Goal: Information Seeking & Learning: Find specific fact

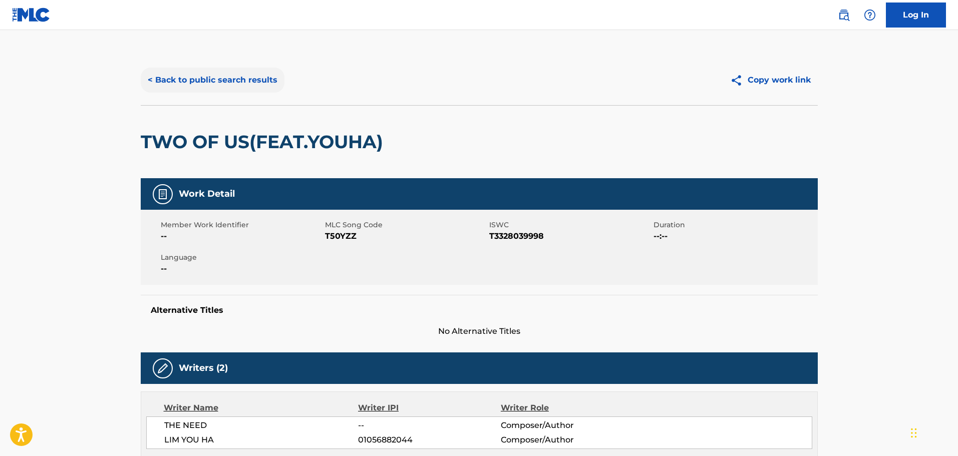
click at [207, 79] on button "< Back to public search results" at bounding box center [213, 80] width 144 height 25
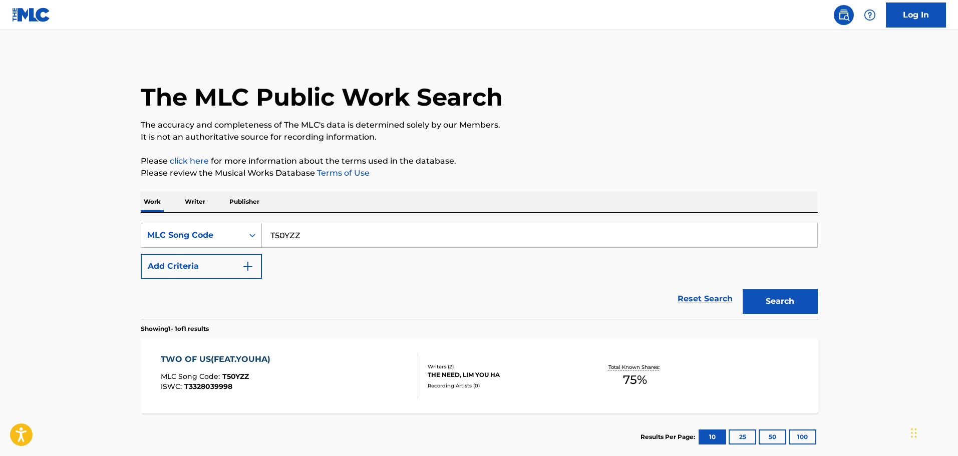
drag, startPoint x: 289, startPoint y: 235, endPoint x: 239, endPoint y: 231, distance: 49.8
click at [239, 231] on div "SearchWithCriteria10d3dea3-b073-4881-8a5b-7193e9a0f586 MLC Song Code T50YZZ" at bounding box center [479, 235] width 677 height 25
paste input "S751WX"
type input "S751WX"
click at [800, 305] on button "Search" at bounding box center [780, 301] width 75 height 25
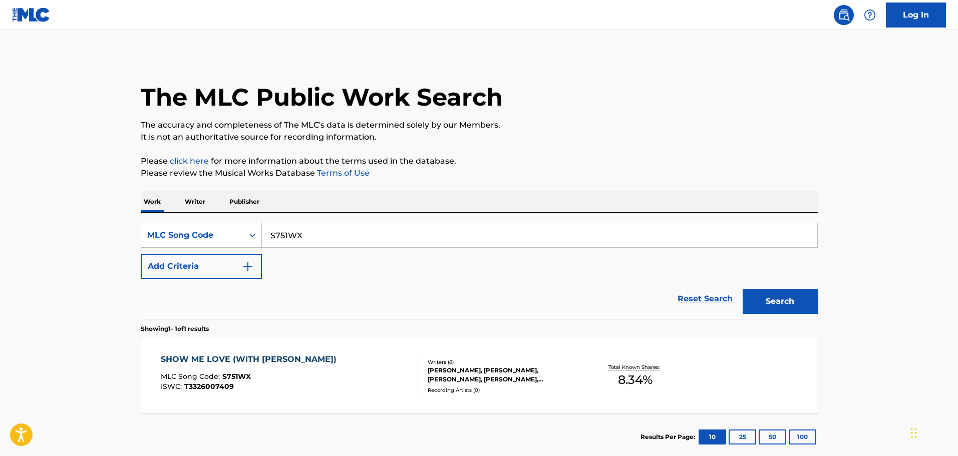
click at [470, 369] on div "[PERSON_NAME], [PERSON_NAME], [PERSON_NAME], [PERSON_NAME], [PERSON_NAME], [PER…" at bounding box center [503, 375] width 151 height 18
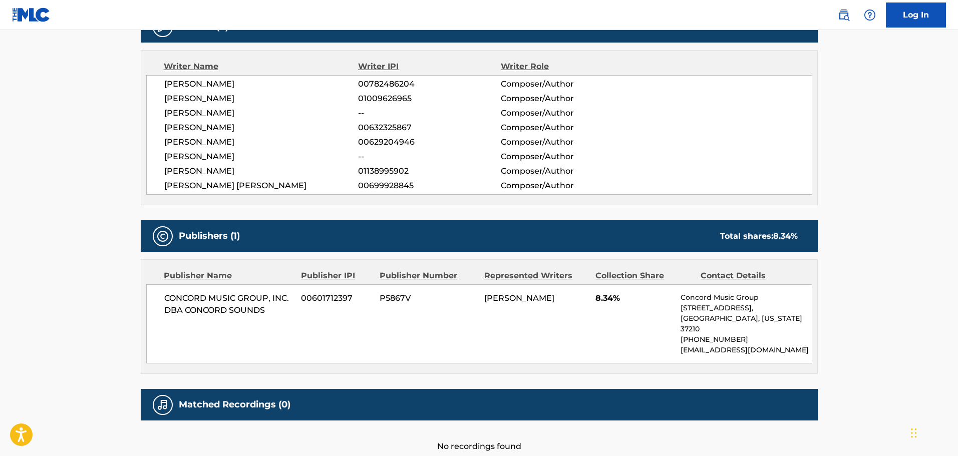
scroll to position [401, 0]
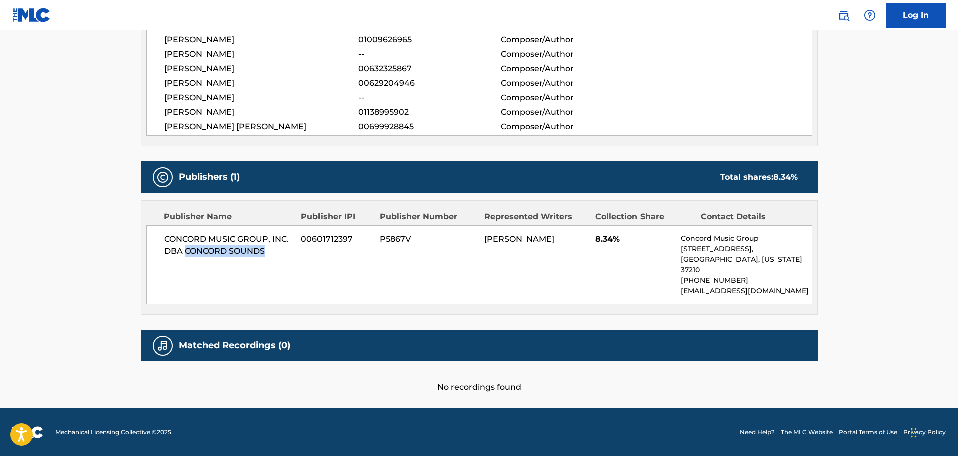
drag, startPoint x: 267, startPoint y: 264, endPoint x: 186, endPoint y: 260, distance: 81.7
click at [186, 257] on span "CONCORD MUSIC GROUP, INC. DBA CONCORD SOUNDS" at bounding box center [229, 245] width 130 height 24
copy span "CONCORD SOUNDS"
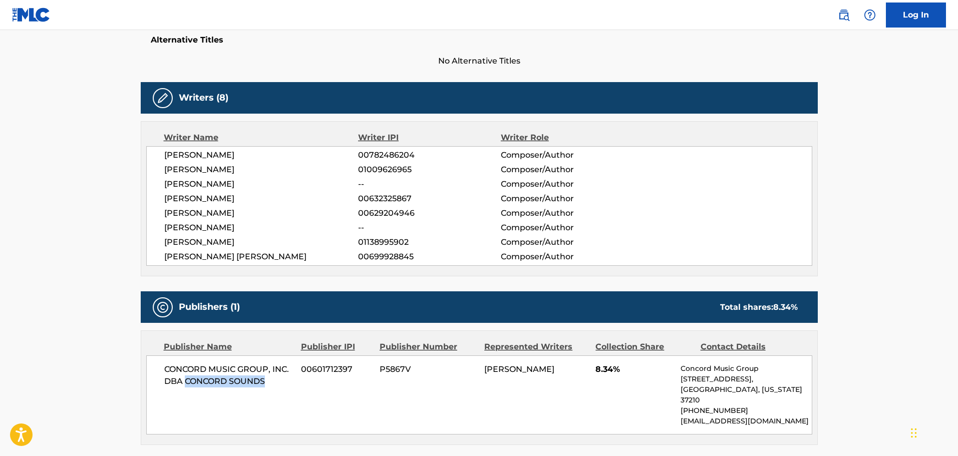
scroll to position [250, 0]
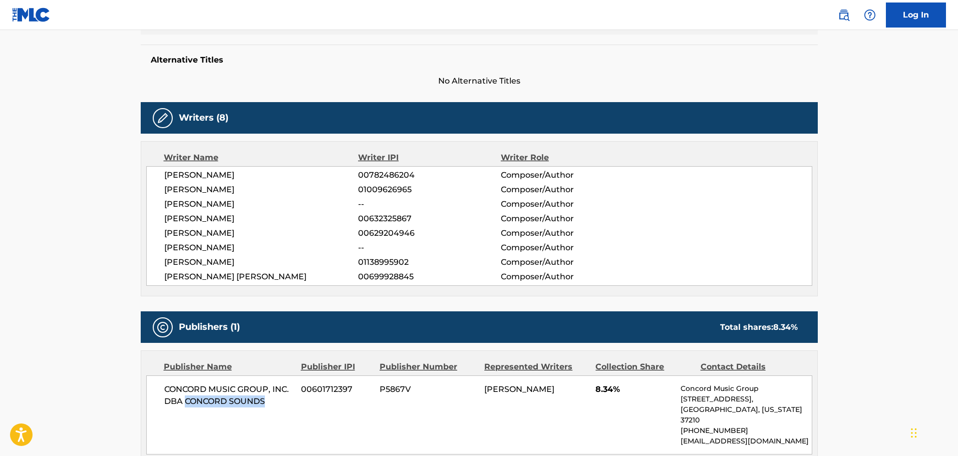
drag, startPoint x: 295, startPoint y: 247, endPoint x: 163, endPoint y: 249, distance: 132.7
click at [163, 249] on div "[PERSON_NAME] 00782486204 Composer/Author [PERSON_NAME] 01009626965 Composer/Au…" at bounding box center [479, 226] width 666 height 120
copy span "[PERSON_NAME]"
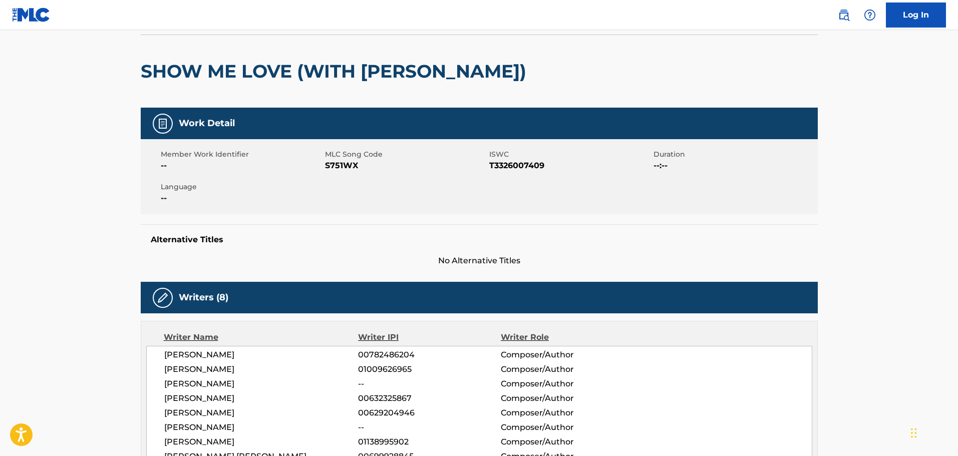
scroll to position [0, 0]
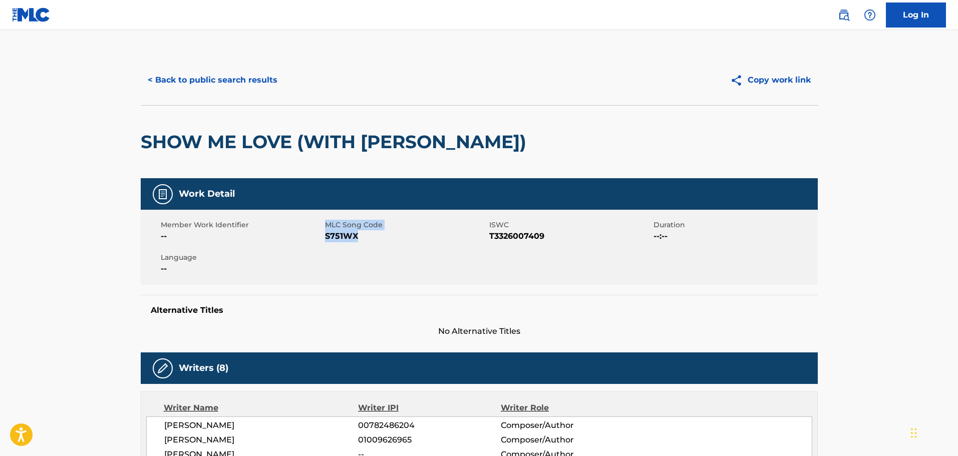
drag, startPoint x: 359, startPoint y: 235, endPoint x: 324, endPoint y: 237, distance: 35.1
click at [324, 237] on div "Member Work Identifier -- MLC Song Code S751WX ISWC T3326007409 Duration --:-- …" at bounding box center [479, 247] width 677 height 75
click at [356, 238] on span "S751WX" at bounding box center [406, 236] width 162 height 12
click at [361, 243] on div "Member Work Identifier -- MLC Song Code S751WX ISWC T3326007409 Duration --:-- …" at bounding box center [479, 247] width 677 height 75
click at [361, 244] on div "Member Work Identifier -- MLC Song Code S751WX ISWC T3326007409 Duration --:-- …" at bounding box center [479, 247] width 677 height 75
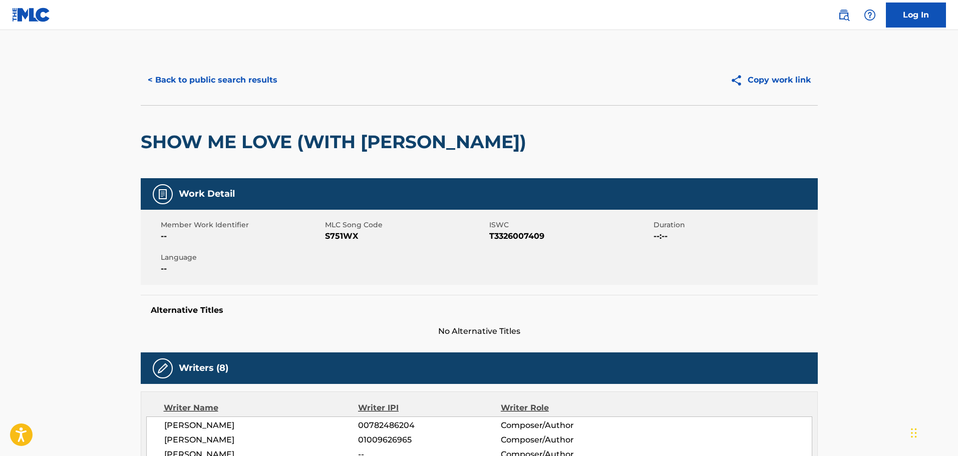
click at [335, 253] on div "Member Work Identifier -- MLC Song Code S751WX ISWC T3326007409 Duration --:-- …" at bounding box center [479, 247] width 677 height 75
drag, startPoint x: 357, startPoint y: 239, endPoint x: 326, endPoint y: 242, distance: 30.7
click at [326, 242] on span "S751WX" at bounding box center [406, 236] width 162 height 12
copy span "S751WX"
click at [251, 82] on button "< Back to public search results" at bounding box center [213, 80] width 144 height 25
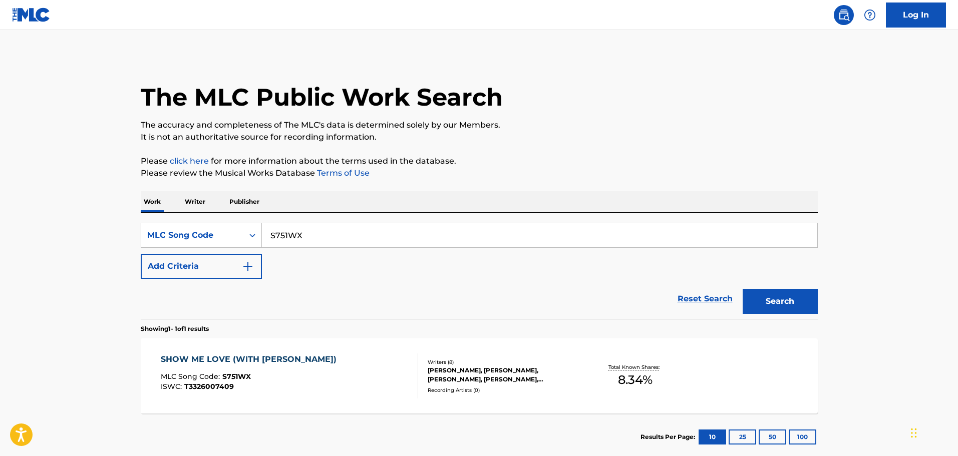
drag, startPoint x: 308, startPoint y: 243, endPoint x: 270, endPoint y: 239, distance: 38.3
click at [270, 239] on input "S751WX" at bounding box center [539, 235] width 555 height 24
paste input "67W9N"
type input "S67W9N"
click at [743, 289] on button "Search" at bounding box center [780, 301] width 75 height 25
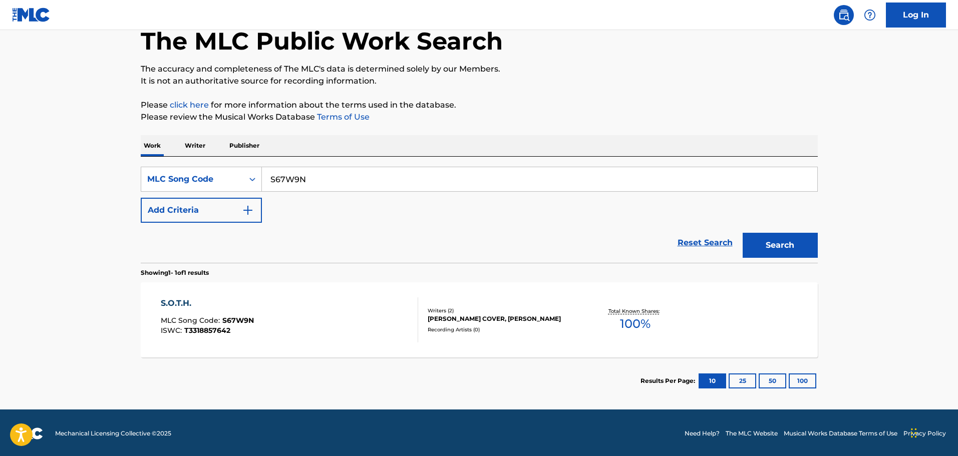
scroll to position [58, 0]
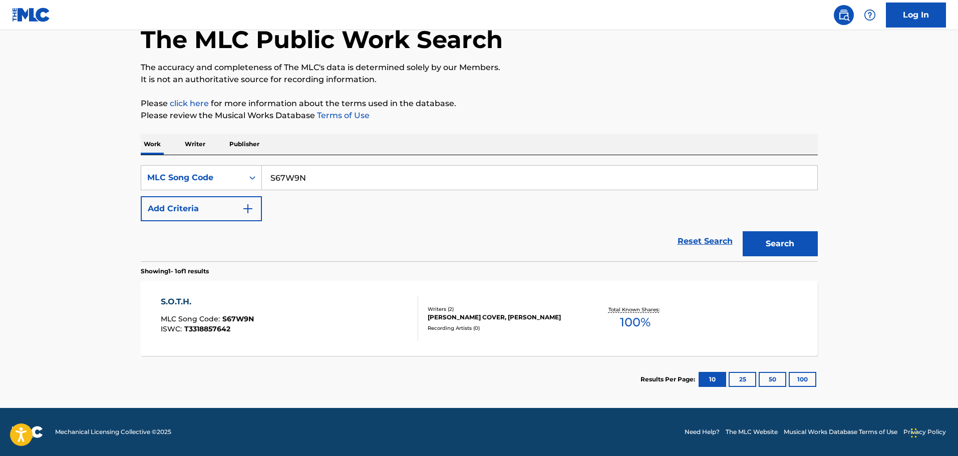
click at [454, 313] on div "[PERSON_NAME] COVER, [PERSON_NAME]" at bounding box center [503, 317] width 151 height 9
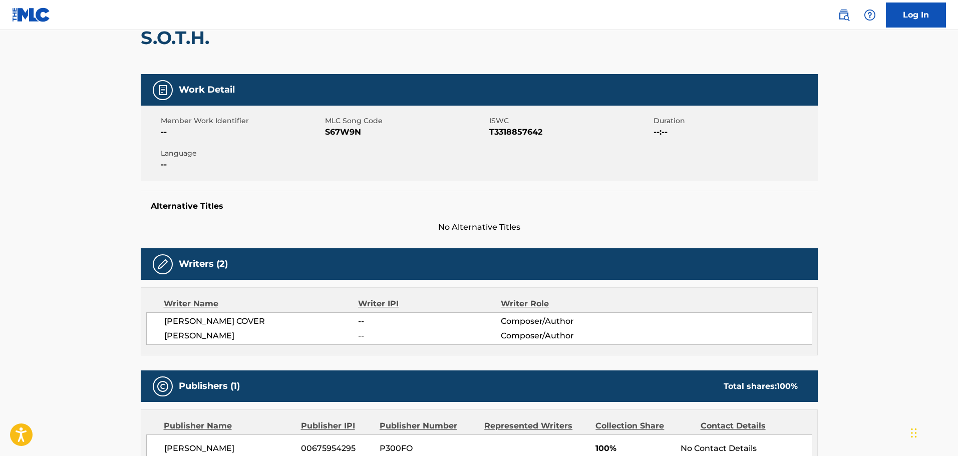
scroll to position [100, 0]
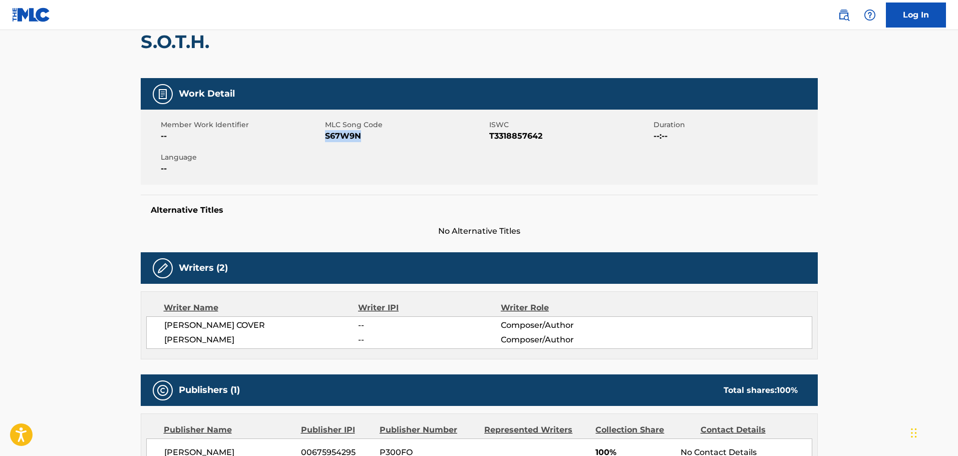
drag, startPoint x: 362, startPoint y: 140, endPoint x: 327, endPoint y: 139, distance: 35.6
click at [327, 139] on span "S67W9N" at bounding box center [406, 136] width 162 height 12
copy span "S67W9N"
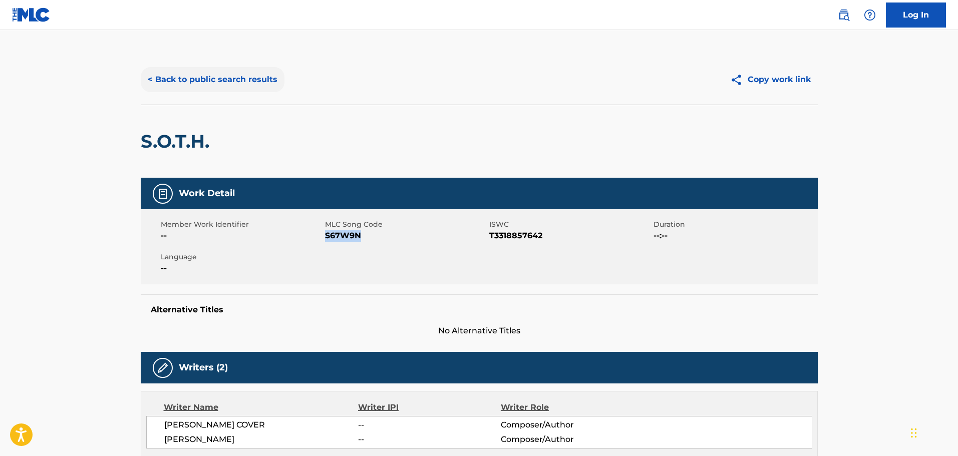
scroll to position [0, 0]
click at [209, 80] on button "< Back to public search results" at bounding box center [213, 80] width 144 height 25
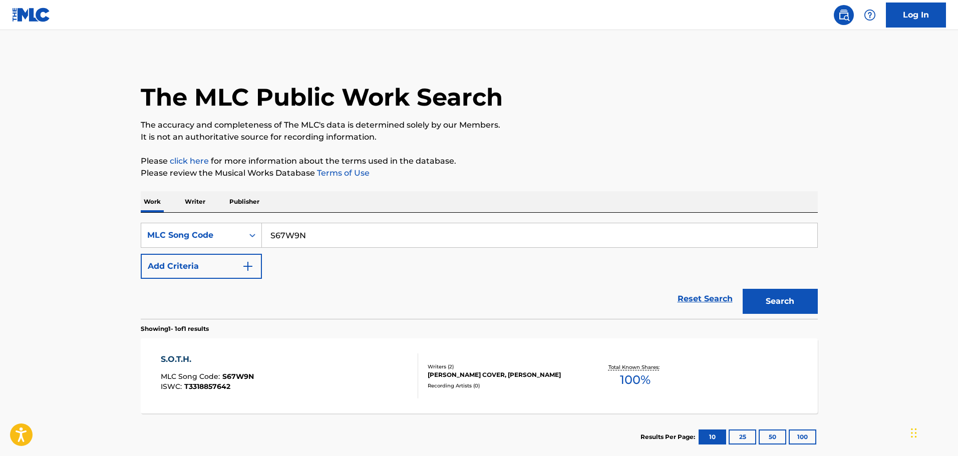
scroll to position [32, 0]
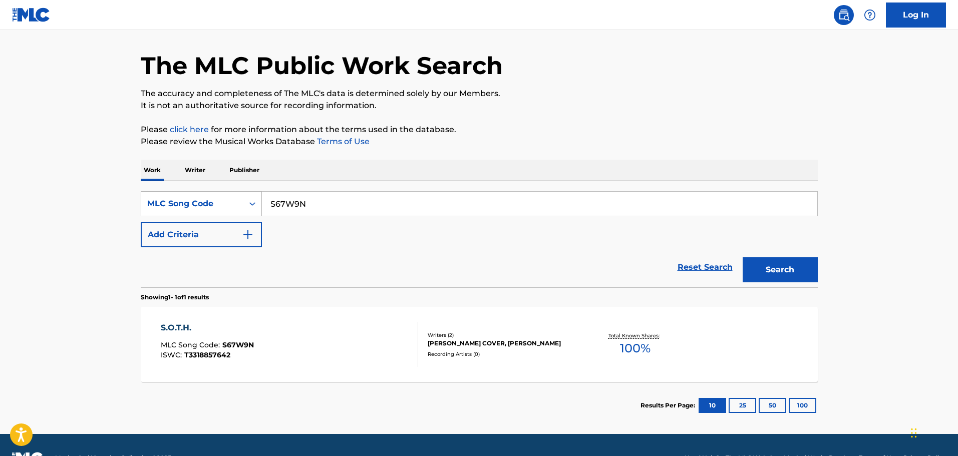
drag, startPoint x: 328, startPoint y: 192, endPoint x: 238, endPoint y: 196, distance: 90.2
click at [238, 196] on div "SearchWithCriteria10d3dea3-b073-4881-8a5b-7193e9a0f586 MLC Song Code S67W9N" at bounding box center [479, 203] width 677 height 25
paste input "65E0"
type input "S665E0"
click at [780, 268] on button "Search" at bounding box center [780, 269] width 75 height 25
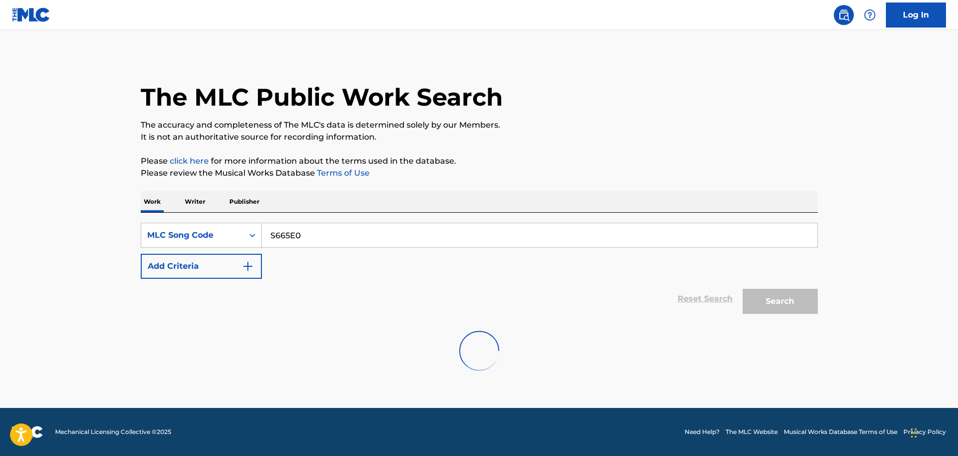
scroll to position [0, 0]
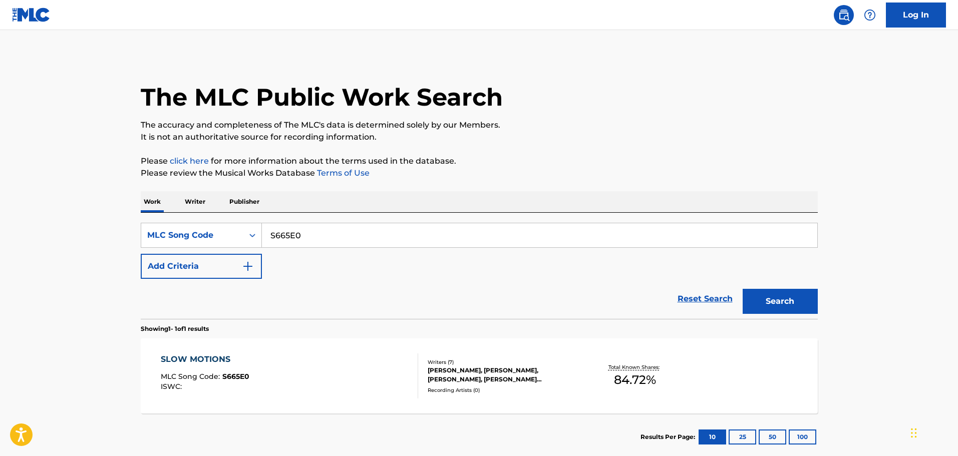
click at [491, 361] on div "Writers ( 7 )" at bounding box center [503, 363] width 151 height 8
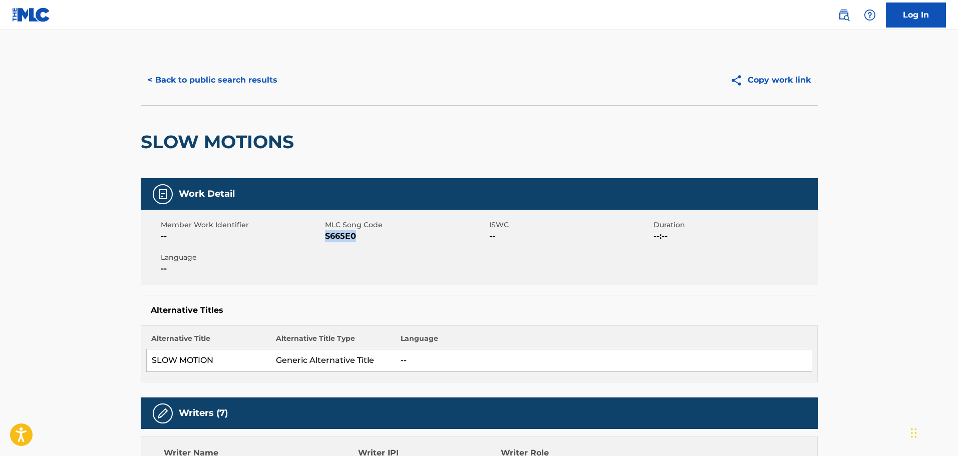
drag, startPoint x: 359, startPoint y: 241, endPoint x: 326, endPoint y: 238, distance: 33.7
click at [326, 238] on span "S665E0" at bounding box center [406, 236] width 162 height 12
copy span "S665E0"
click at [203, 75] on button "< Back to public search results" at bounding box center [213, 80] width 144 height 25
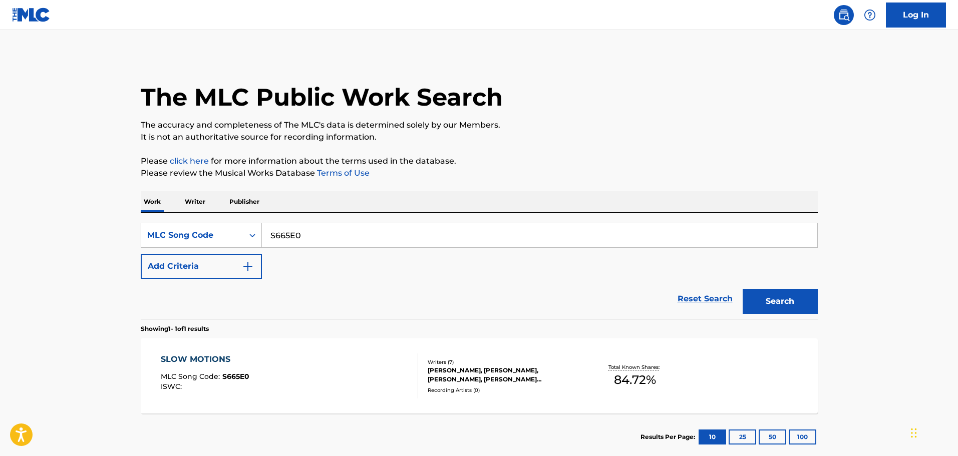
drag, startPoint x: 308, startPoint y: 237, endPoint x: 270, endPoint y: 248, distance: 39.6
click at [270, 248] on div "SearchWithCriteria10d3dea3-b073-4881-8a5b-7193e9a0f586 MLC Song Code S665E0 Add…" at bounding box center [479, 251] width 677 height 56
paste input "77IOQ"
type input "S77IOQ"
click at [775, 304] on button "Search" at bounding box center [780, 301] width 75 height 25
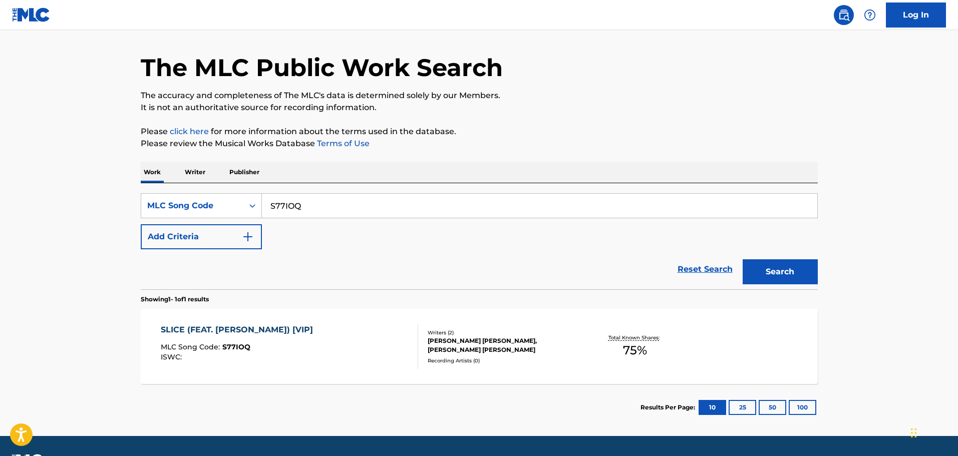
scroll to position [58, 0]
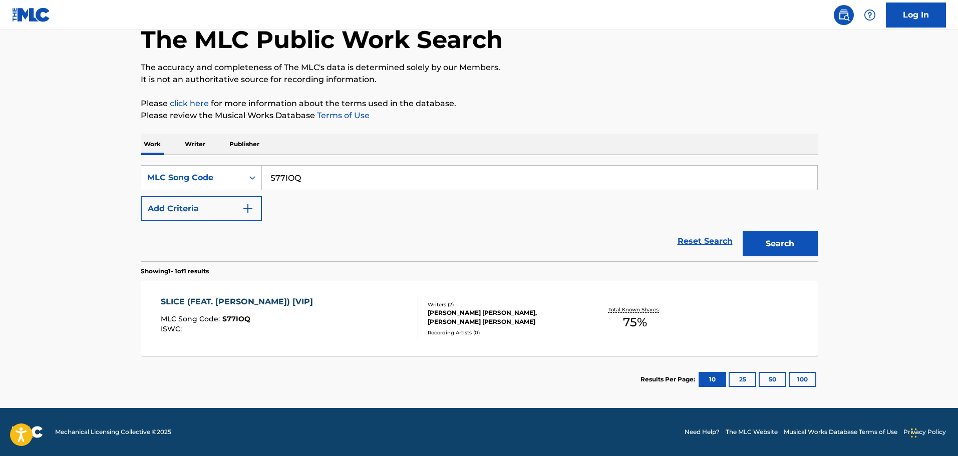
click at [461, 311] on div "[PERSON_NAME] [PERSON_NAME], [PERSON_NAME] [PERSON_NAME]" at bounding box center [503, 317] width 151 height 18
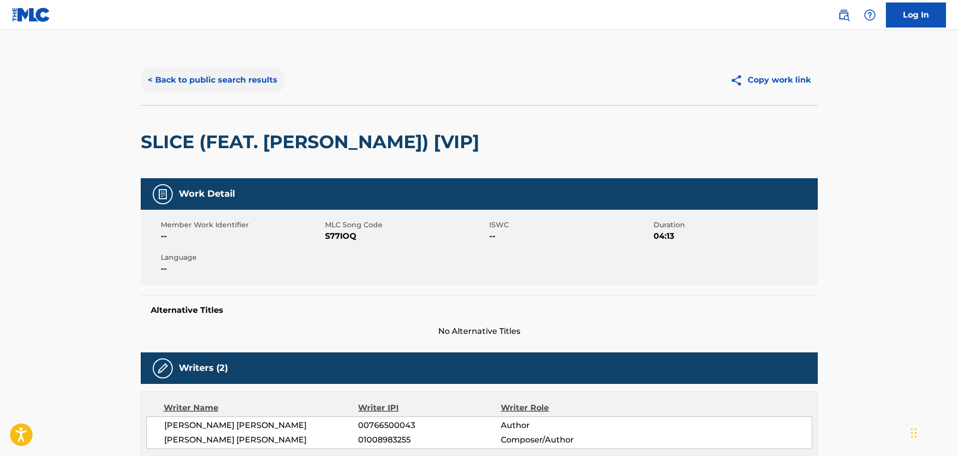
click at [209, 84] on button "< Back to public search results" at bounding box center [213, 80] width 144 height 25
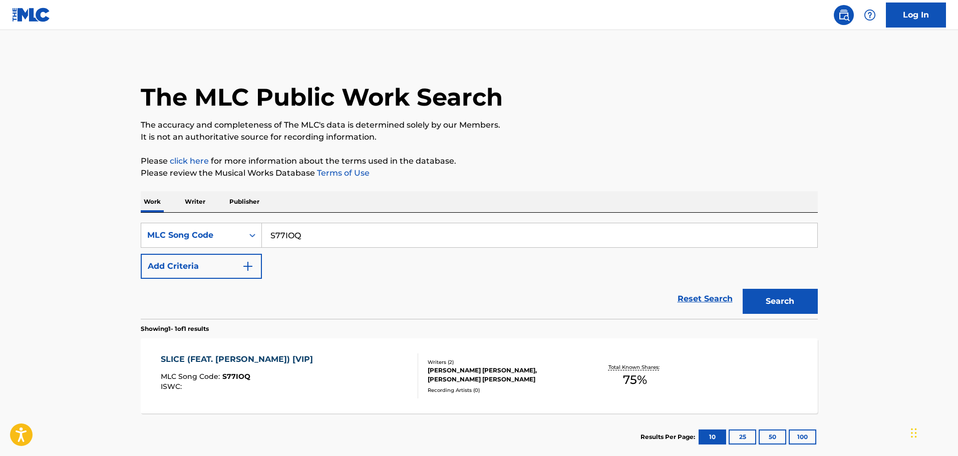
scroll to position [32, 0]
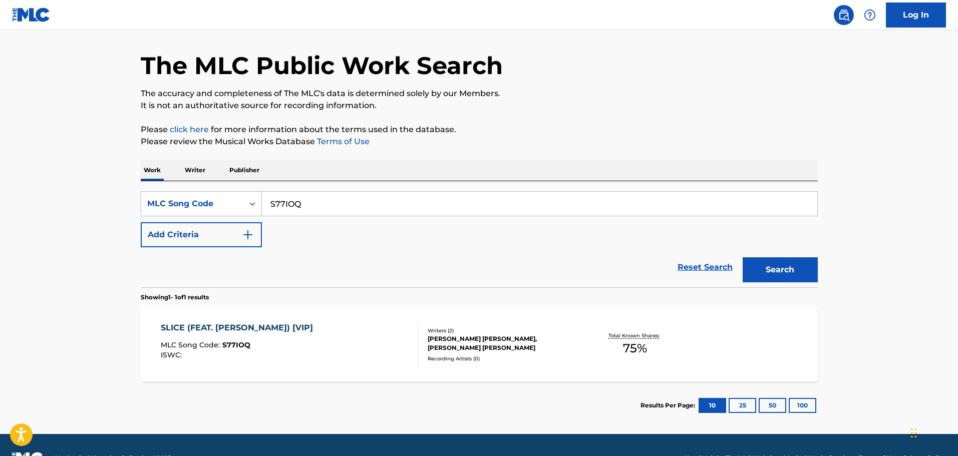
drag, startPoint x: 312, startPoint y: 206, endPoint x: 268, endPoint y: 213, distance: 44.7
click at [268, 213] on input "S77IOQ" at bounding box center [539, 204] width 555 height 24
paste input "64GNX"
type input "S64GNX"
click at [789, 262] on button "Search" at bounding box center [780, 269] width 75 height 25
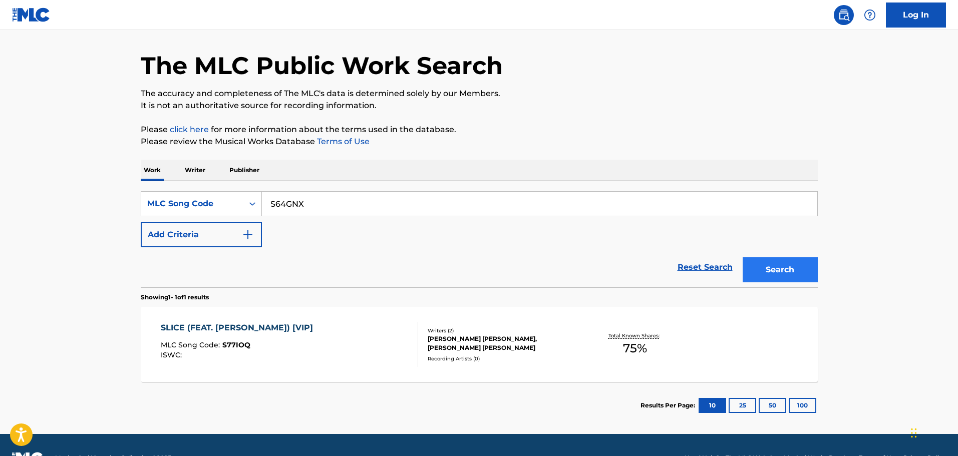
scroll to position [0, 0]
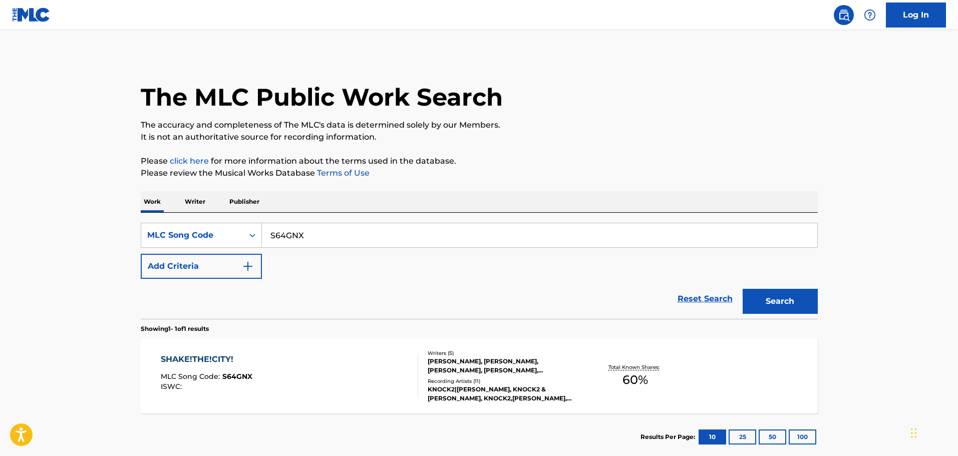
click at [413, 370] on div at bounding box center [414, 376] width 8 height 45
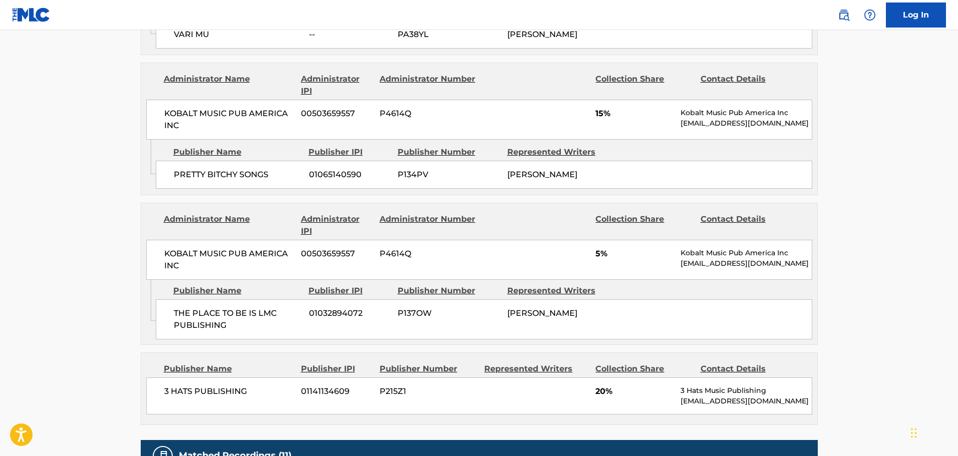
scroll to position [851, 0]
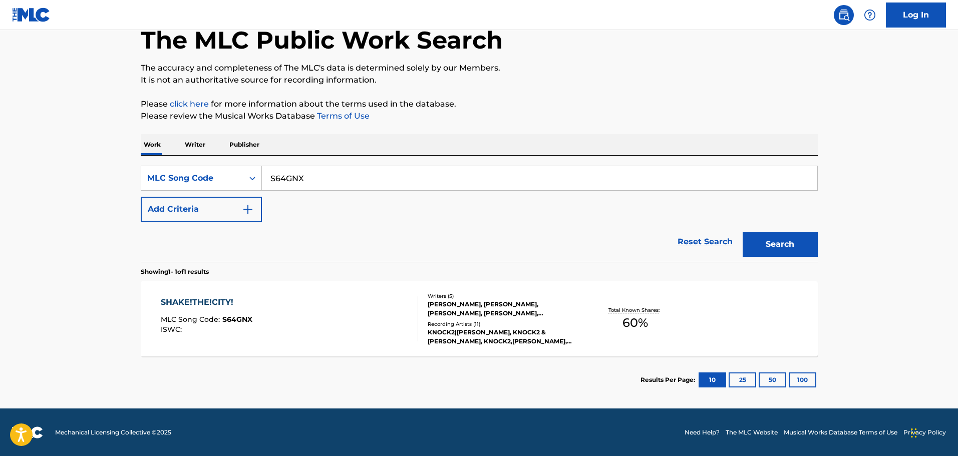
scroll to position [58, 0]
click at [491, 318] on div "Writers ( 5 ) RICHARD NAKHONETHAP, GIANNI SCHNEIDER, TIM RANDOLPH, MATTHEW JOEL…" at bounding box center [498, 319] width 161 height 54
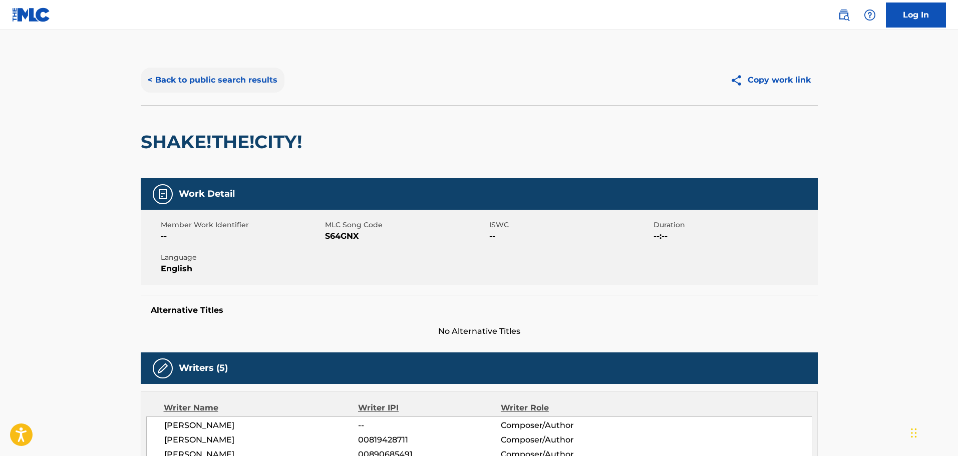
click at [237, 79] on button "< Back to public search results" at bounding box center [213, 80] width 144 height 25
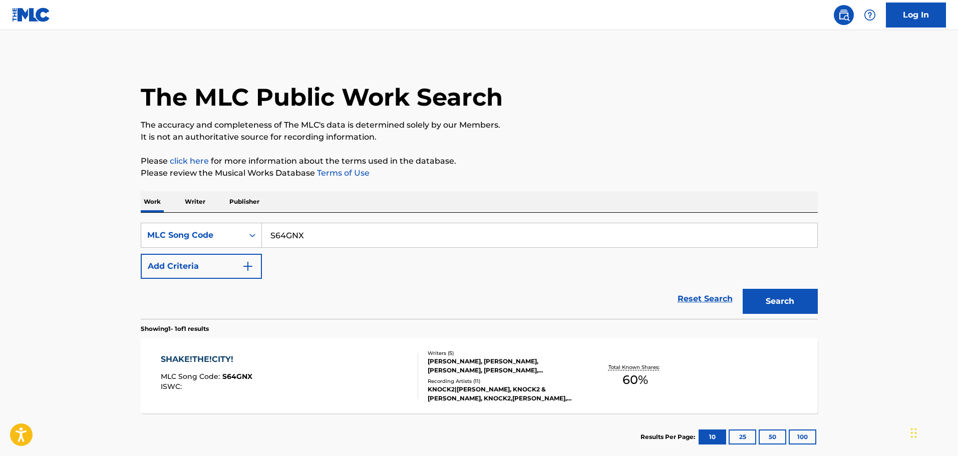
scroll to position [32, 0]
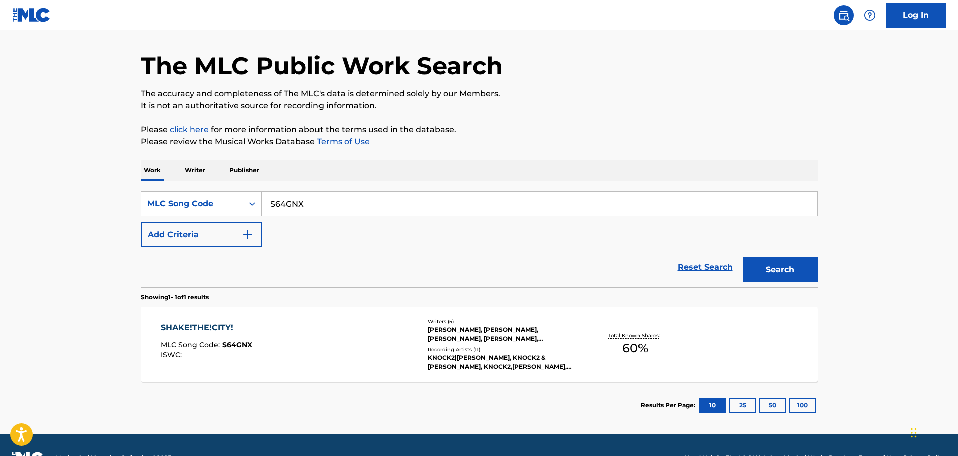
drag, startPoint x: 312, startPoint y: 209, endPoint x: 269, endPoint y: 208, distance: 42.6
click at [269, 208] on input "S64GNX" at bounding box center [539, 204] width 555 height 24
paste input "CEJ"
type input "S64CEJ"
click at [773, 265] on button "Search" at bounding box center [780, 269] width 75 height 25
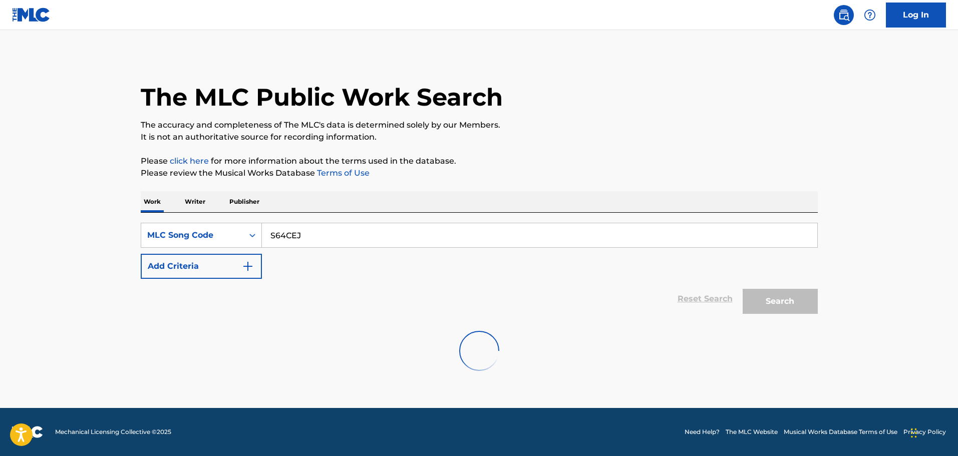
scroll to position [0, 0]
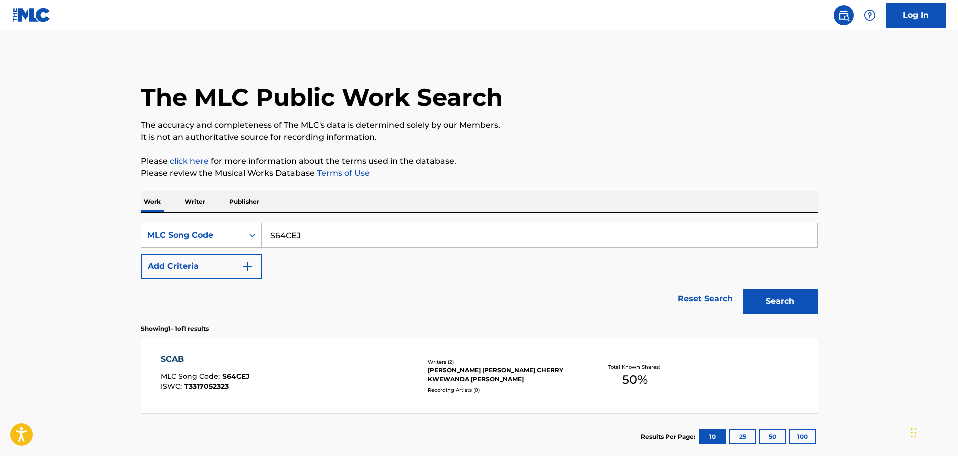
click at [442, 370] on div "THOMAS OLIVER TOPP, TYSON CHERRY KWEWANDA MCVEY" at bounding box center [503, 375] width 151 height 18
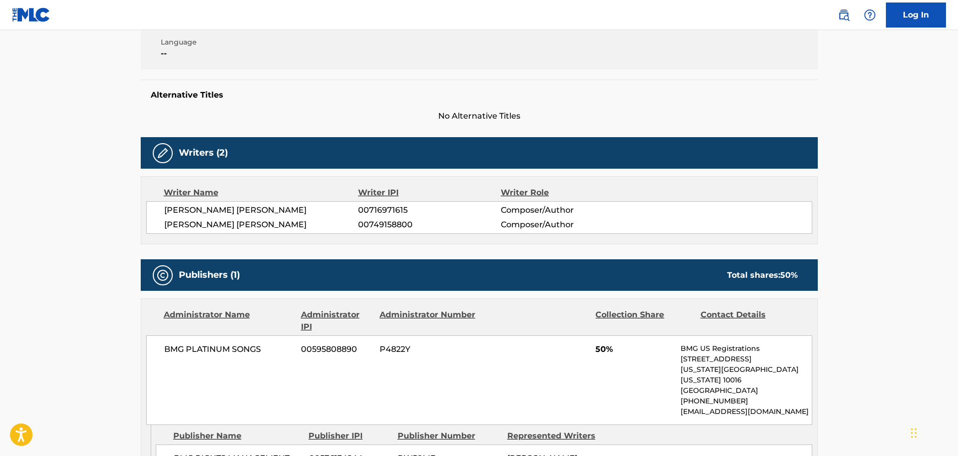
scroll to position [300, 0]
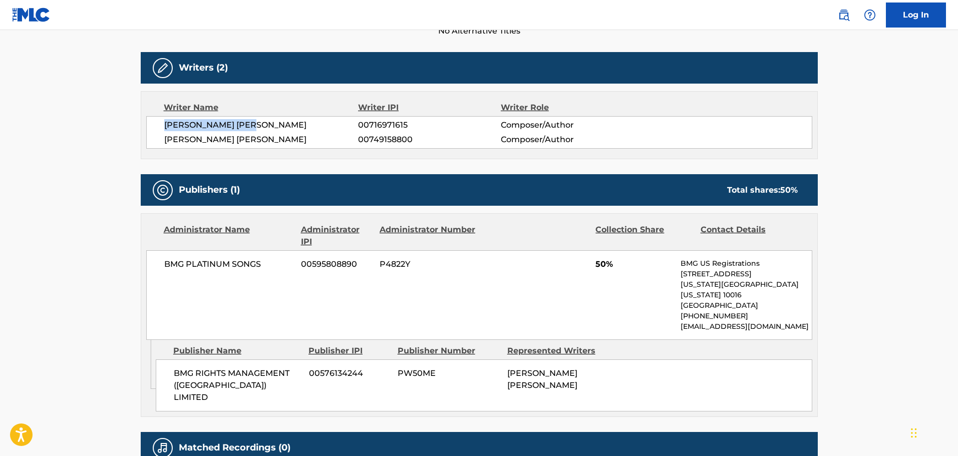
drag, startPoint x: 261, startPoint y: 123, endPoint x: 166, endPoint y: 129, distance: 95.3
click at [166, 129] on span "THOMAS OLIVER TOPP" at bounding box center [261, 125] width 194 height 12
copy span "THOMAS OLIVER TOPP"
drag, startPoint x: 317, startPoint y: 140, endPoint x: 166, endPoint y: 140, distance: 151.7
click at [166, 140] on span "TYSON CHERRY KWEWANDA MCVEY" at bounding box center [261, 140] width 194 height 12
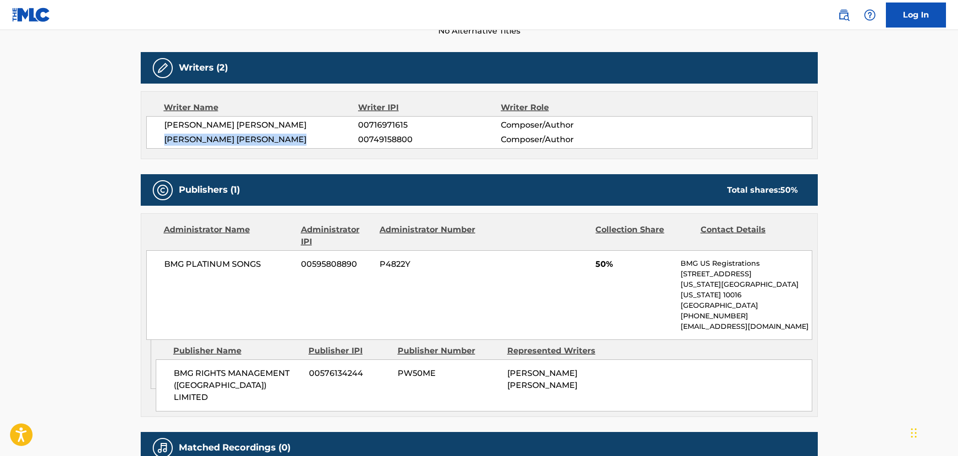
copy span "TYSON CHERRY KWEWANDA MCVEY"
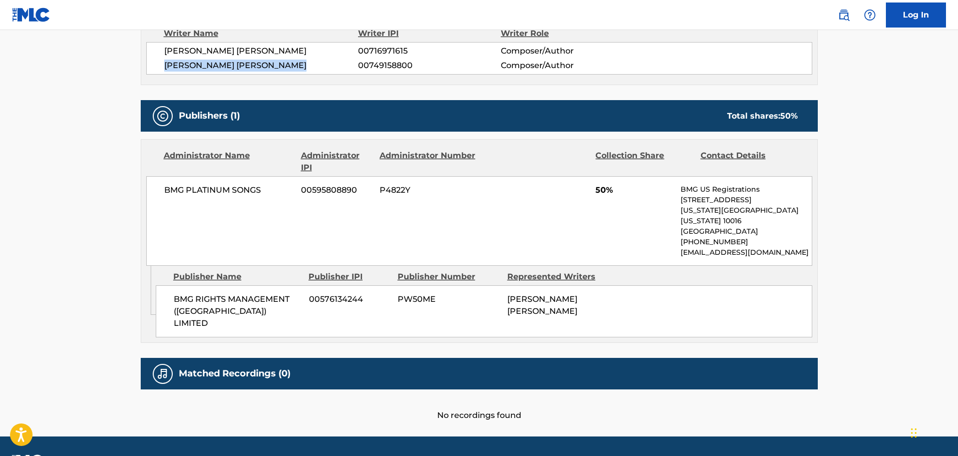
scroll to position [381, 0]
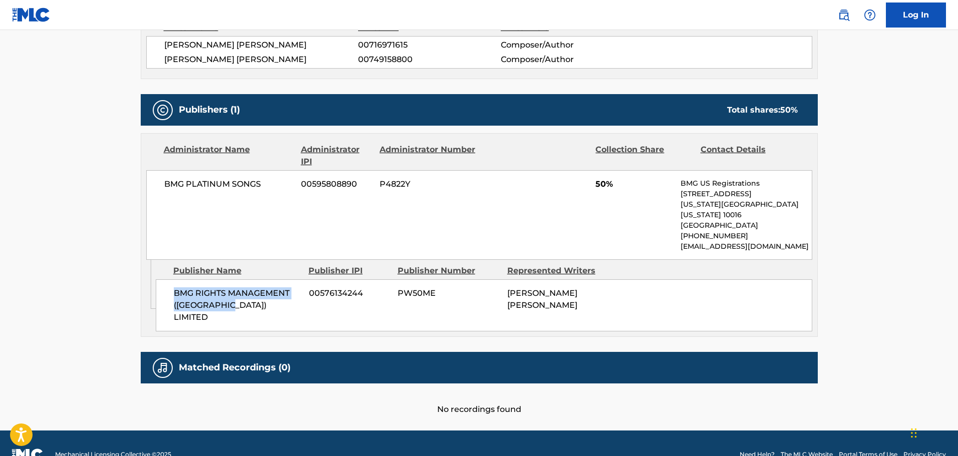
drag, startPoint x: 240, startPoint y: 295, endPoint x: 174, endPoint y: 283, distance: 67.2
click at [174, 287] on span "BMG RIGHTS MANAGEMENT (UK) LIMITED" at bounding box center [238, 305] width 128 height 36
copy span "BMG RIGHTS MANAGEMENT (UK) LIMITED"
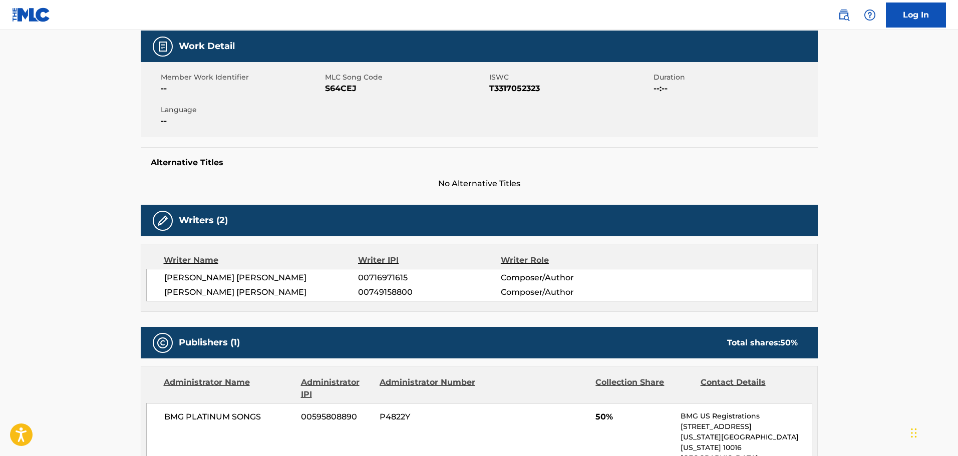
scroll to position [80, 0]
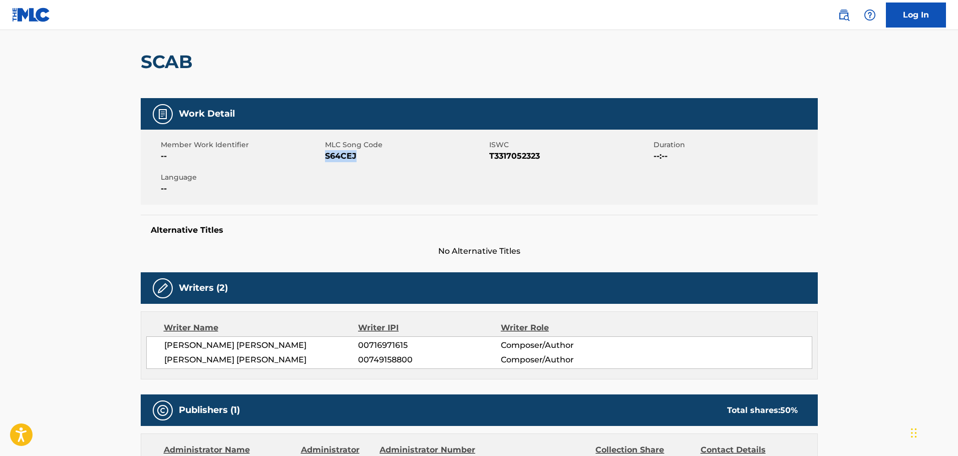
drag, startPoint x: 357, startPoint y: 157, endPoint x: 327, endPoint y: 159, distance: 29.6
click at [327, 159] on span "S64CEJ" at bounding box center [406, 156] width 162 height 12
copy span "S64CEJ"
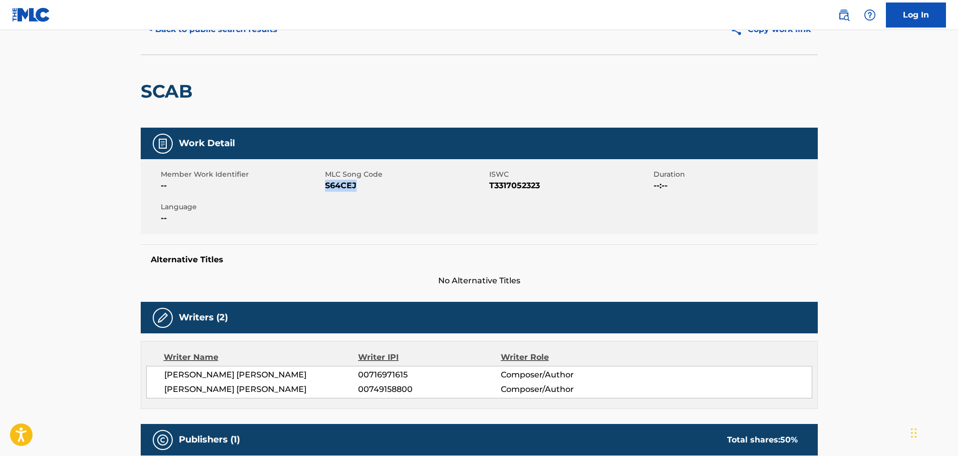
scroll to position [0, 0]
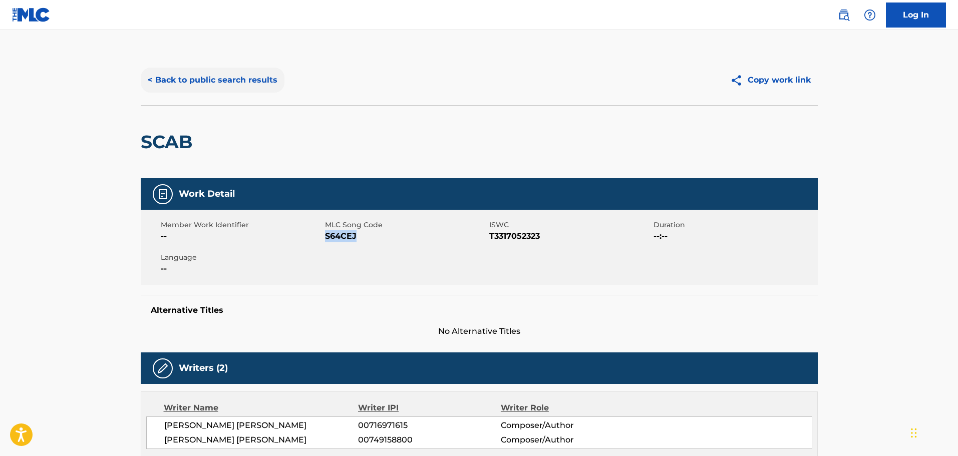
click at [198, 78] on button "< Back to public search results" at bounding box center [213, 80] width 144 height 25
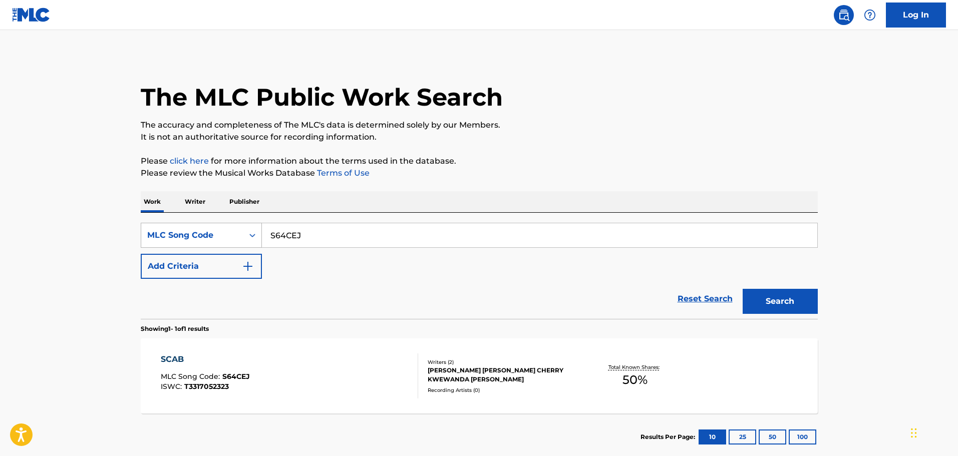
drag, startPoint x: 262, startPoint y: 236, endPoint x: 233, endPoint y: 236, distance: 29.5
click at [233, 236] on div "SearchWithCriteriad92021d8-664e-4771-a2dd-b6a75e7187df MLC Song Code S64CEJ" at bounding box center [479, 235] width 677 height 25
paste input "58550"
type input "S58550"
click at [768, 298] on button "Search" at bounding box center [780, 301] width 75 height 25
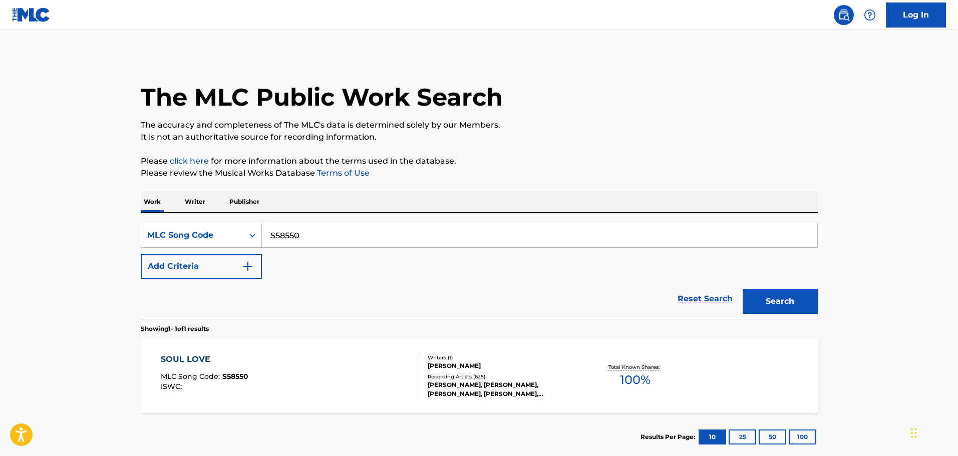
click at [453, 376] on div "Recording Artists ( 625 )" at bounding box center [503, 377] width 151 height 8
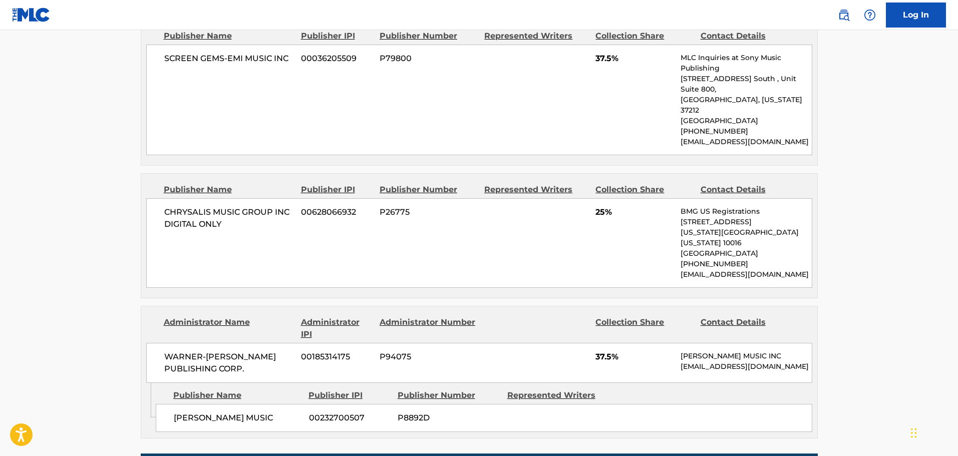
scroll to position [501, 0]
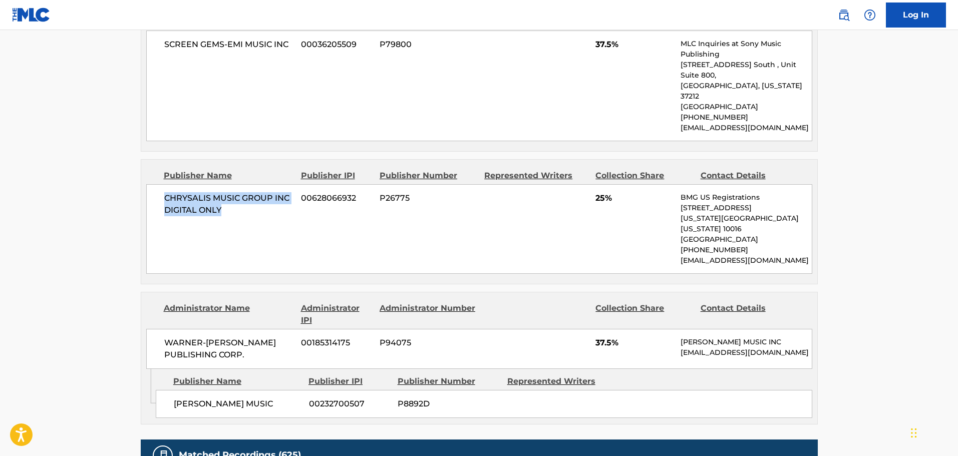
drag, startPoint x: 231, startPoint y: 195, endPoint x: 161, endPoint y: 178, distance: 71.5
click at [161, 184] on div "CHRYSALIS MUSIC GROUP INC DIGITAL ONLY 00628066932 P26775 25% BMG US Registrati…" at bounding box center [479, 229] width 666 height 90
copy span "CHRYSALIS MUSIC GROUP INC DIGITAL ONLY"
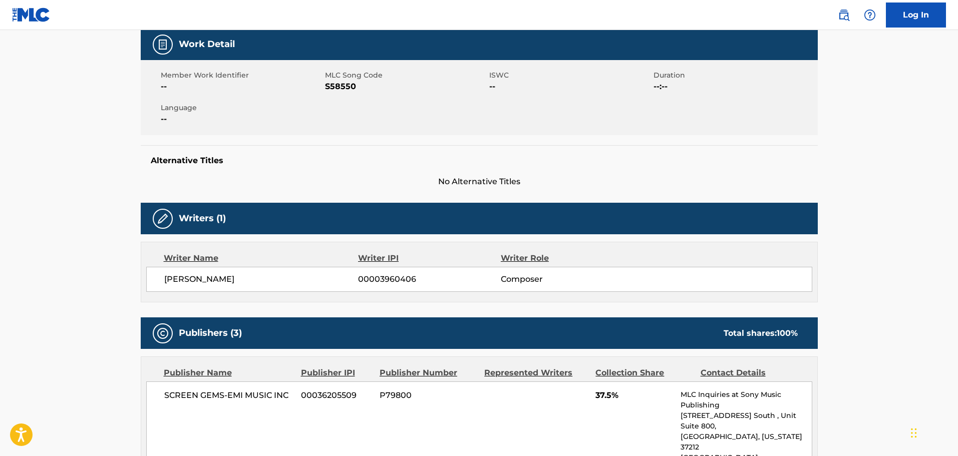
scroll to position [50, 0]
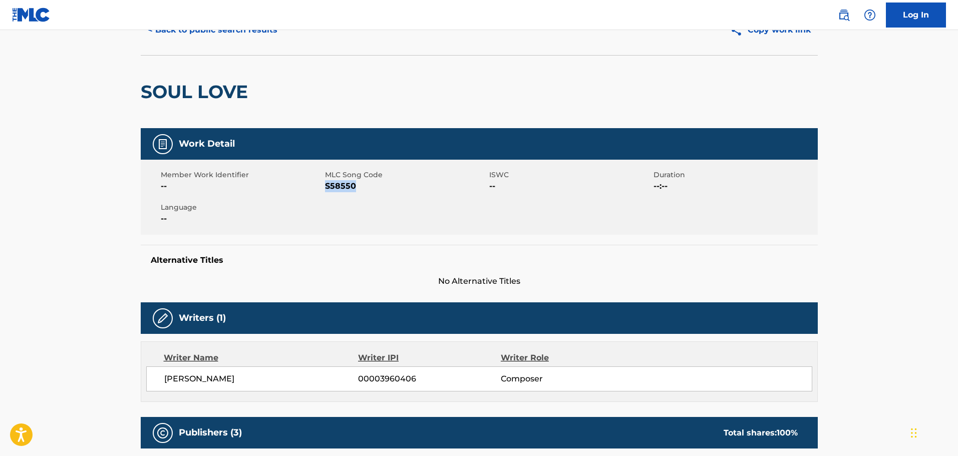
drag, startPoint x: 357, startPoint y: 188, endPoint x: 324, endPoint y: 190, distance: 32.6
click at [325, 190] on span "S58550" at bounding box center [406, 186] width 162 height 12
copy span "S58550"
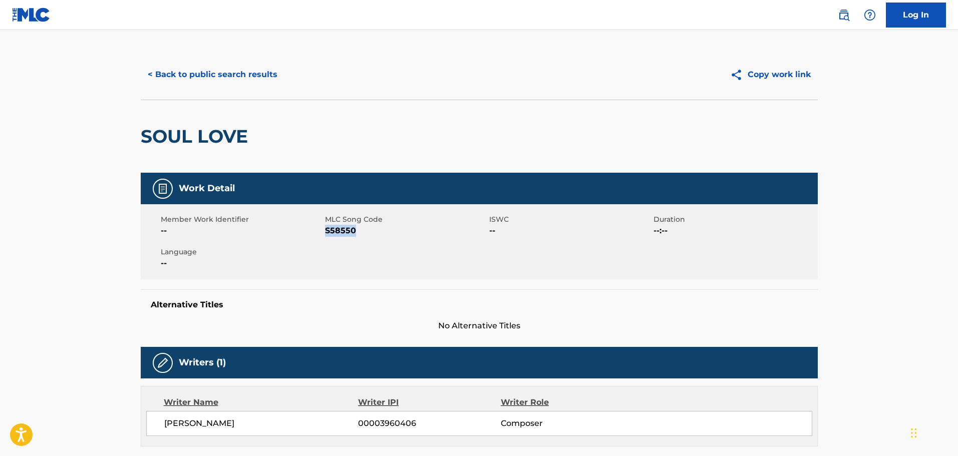
scroll to position [0, 0]
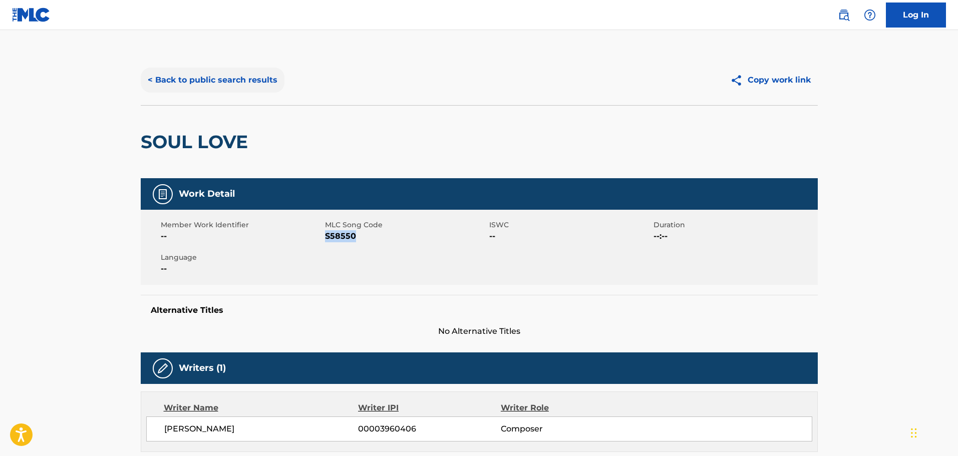
click at [213, 77] on button "< Back to public search results" at bounding box center [213, 80] width 144 height 25
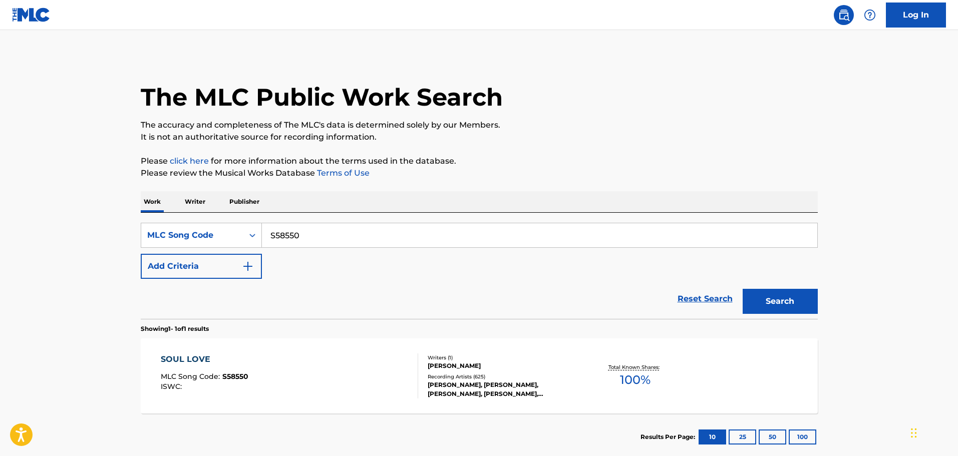
drag, startPoint x: 309, startPoint y: 236, endPoint x: 266, endPoint y: 242, distance: 43.1
click at [266, 242] on input "S58550" at bounding box center [539, 235] width 555 height 24
paste input "48IGG"
type input "S48IGG"
click at [780, 309] on button "Search" at bounding box center [780, 301] width 75 height 25
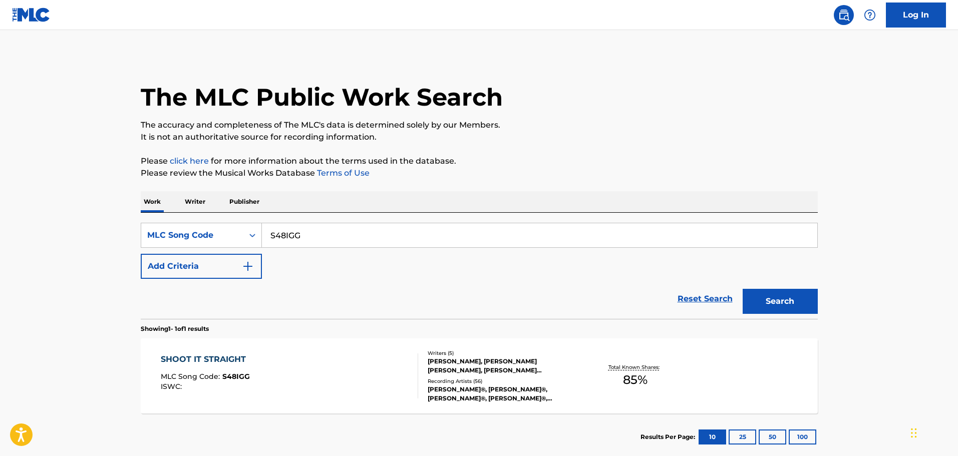
drag, startPoint x: 505, startPoint y: 310, endPoint x: 457, endPoint y: 363, distance: 71.2
click at [457, 363] on div "GABRIEL ACHESON, BAIRD ROBERT WITTNER ACHESON, WILLIAM DALTON VAN ZANDT, JESSE …" at bounding box center [503, 366] width 151 height 18
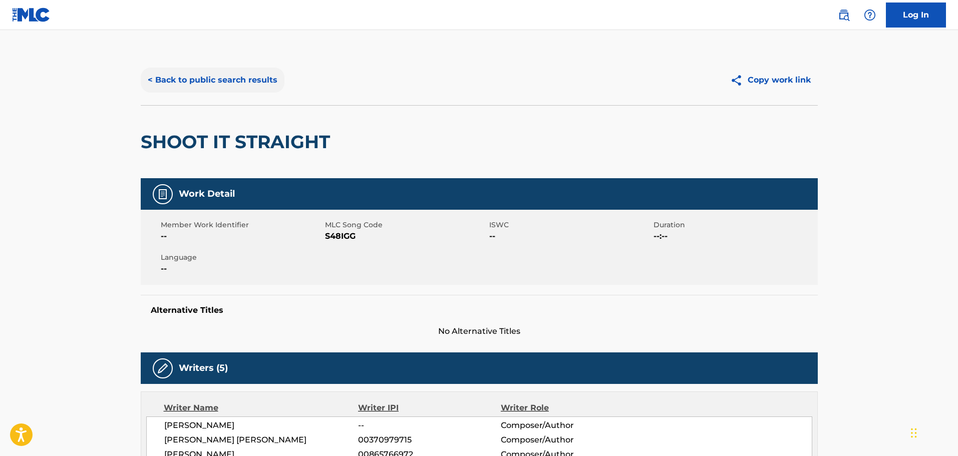
click at [226, 76] on button "< Back to public search results" at bounding box center [213, 80] width 144 height 25
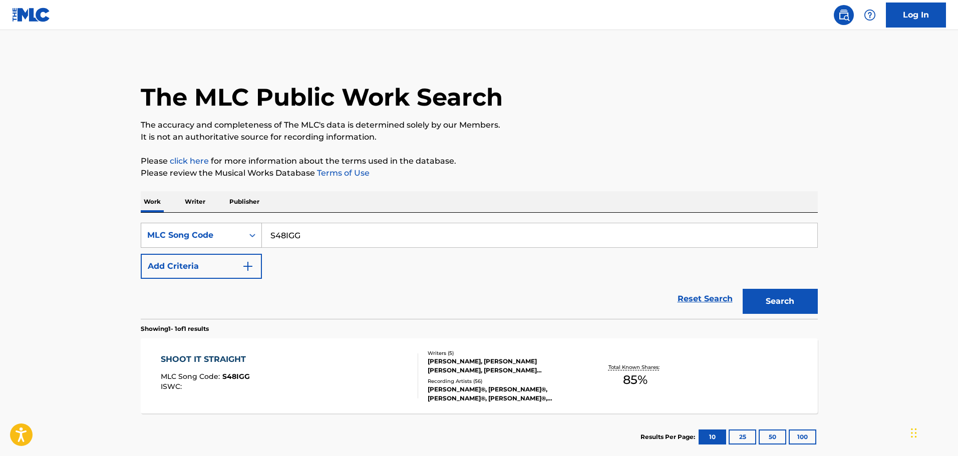
drag, startPoint x: 303, startPoint y: 236, endPoint x: 251, endPoint y: 241, distance: 52.3
click at [251, 241] on div "SearchWithCriteriad92021d8-664e-4771-a2dd-b6a75e7187df MLC Song Code S48IGG" at bounding box center [479, 235] width 677 height 25
paste input "4TQ"
type input "S484TQ"
click at [774, 294] on button "Search" at bounding box center [780, 301] width 75 height 25
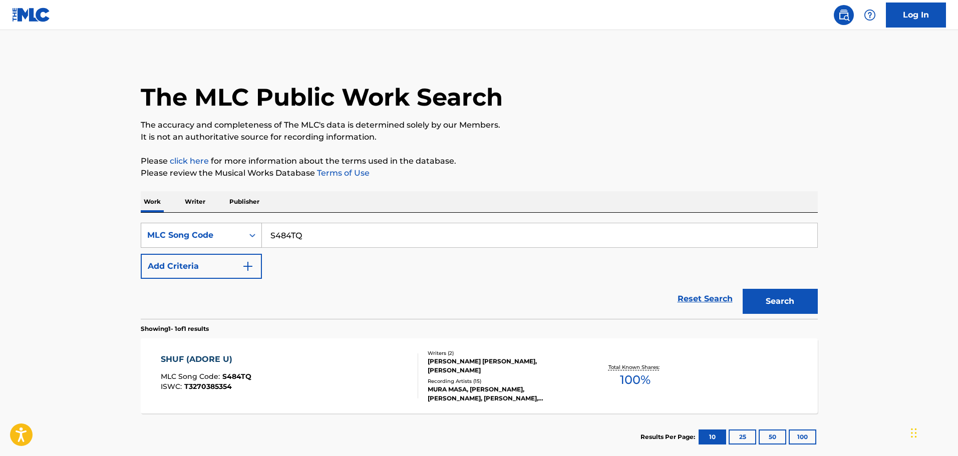
drag, startPoint x: 275, startPoint y: 240, endPoint x: 255, endPoint y: 243, distance: 20.8
click at [255, 243] on div "SearchWithCriteriad92021d8-664e-4771-a2dd-b6a75e7187df MLC Song Code S484TQ" at bounding box center [479, 235] width 677 height 25
click at [793, 302] on button "Search" at bounding box center [780, 301] width 75 height 25
click at [463, 368] on div "ALEXANDER GEORGE EDWARD CROSSAN, LEYLA FAHM" at bounding box center [503, 366] width 151 height 18
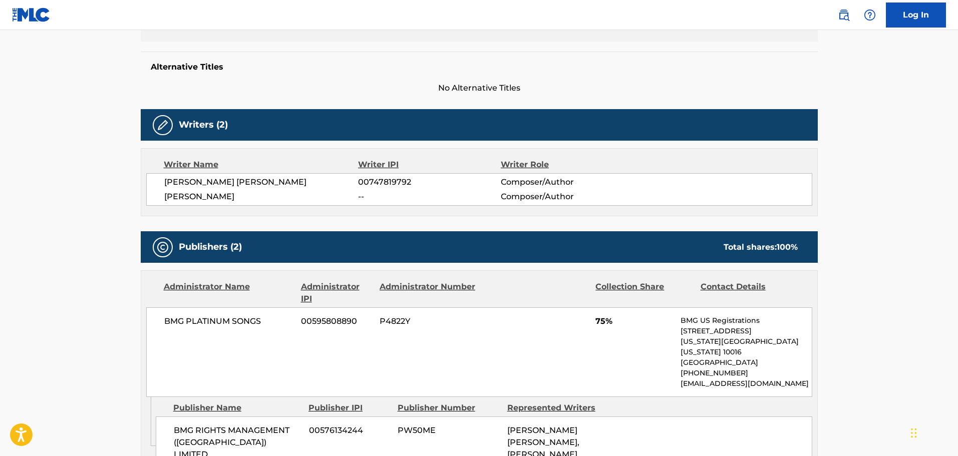
scroll to position [150, 0]
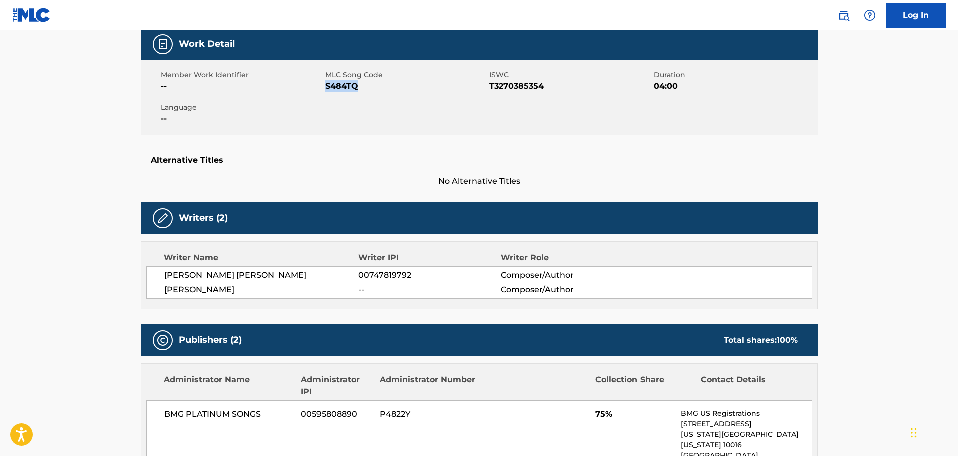
drag, startPoint x: 366, startPoint y: 92, endPoint x: 326, endPoint y: 89, distance: 40.1
click at [326, 89] on span "S484TQ" at bounding box center [406, 86] width 162 height 12
copy span "S484TQ"
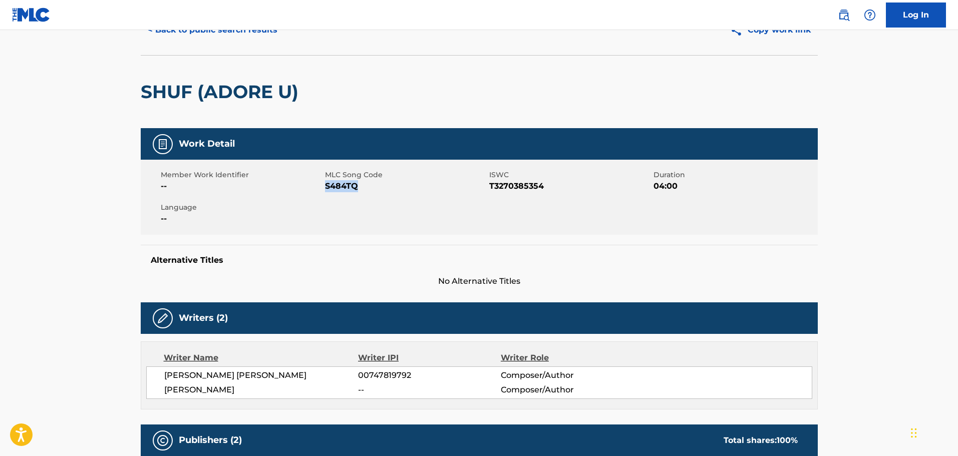
scroll to position [0, 0]
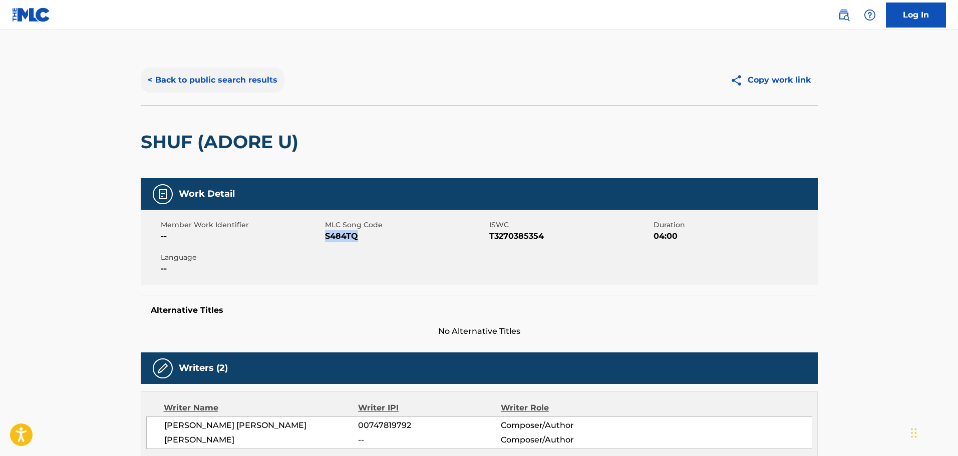
click at [200, 70] on button "< Back to public search results" at bounding box center [213, 80] width 144 height 25
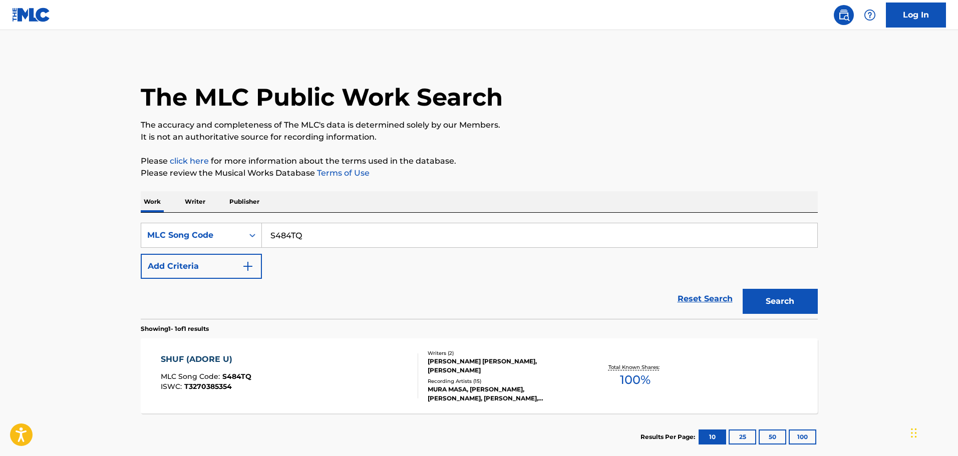
drag, startPoint x: 310, startPoint y: 236, endPoint x: 269, endPoint y: 235, distance: 41.1
click at [269, 235] on input "S484TQ" at bounding box center [539, 235] width 555 height 24
paste input "284Z"
type input "S4284Z"
click at [786, 301] on button "Search" at bounding box center [780, 301] width 75 height 25
